Goal: Navigation & Orientation: Go to known website

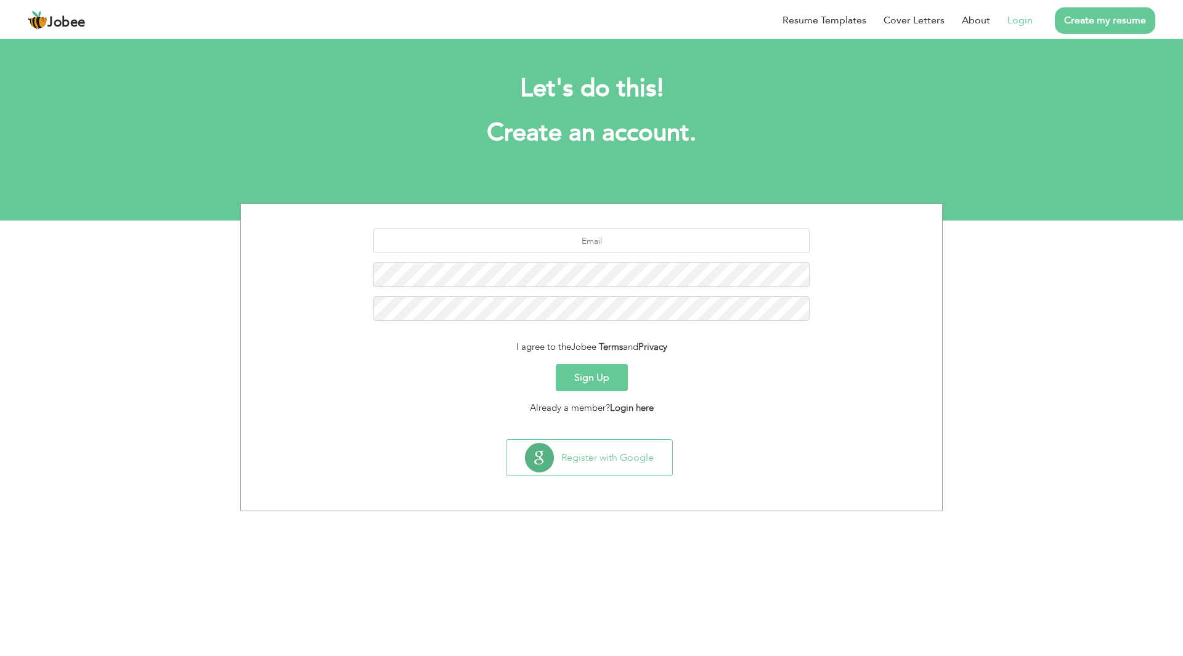
click at [1024, 18] on link "Login" at bounding box center [1019, 20] width 25 height 15
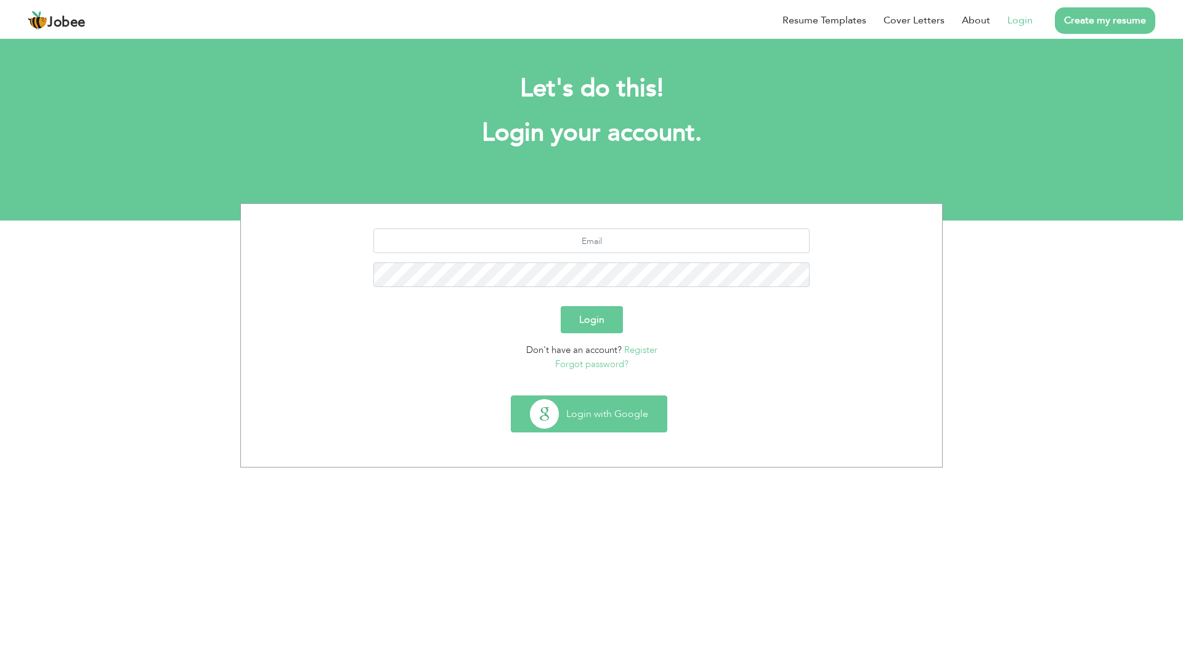
click at [600, 409] on button "Login with Google" at bounding box center [588, 414] width 155 height 36
